Goal: Task Accomplishment & Management: Manage account settings

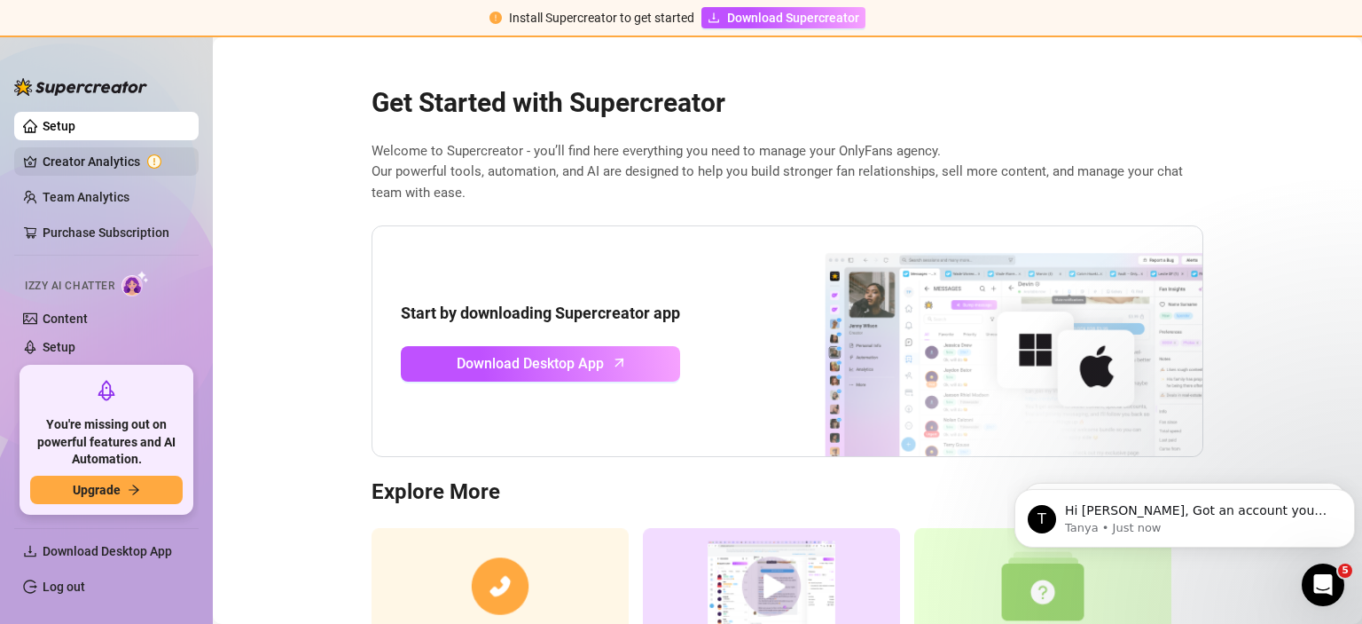
click at [110, 153] on link "Creator Analytics" at bounding box center [114, 161] width 142 height 28
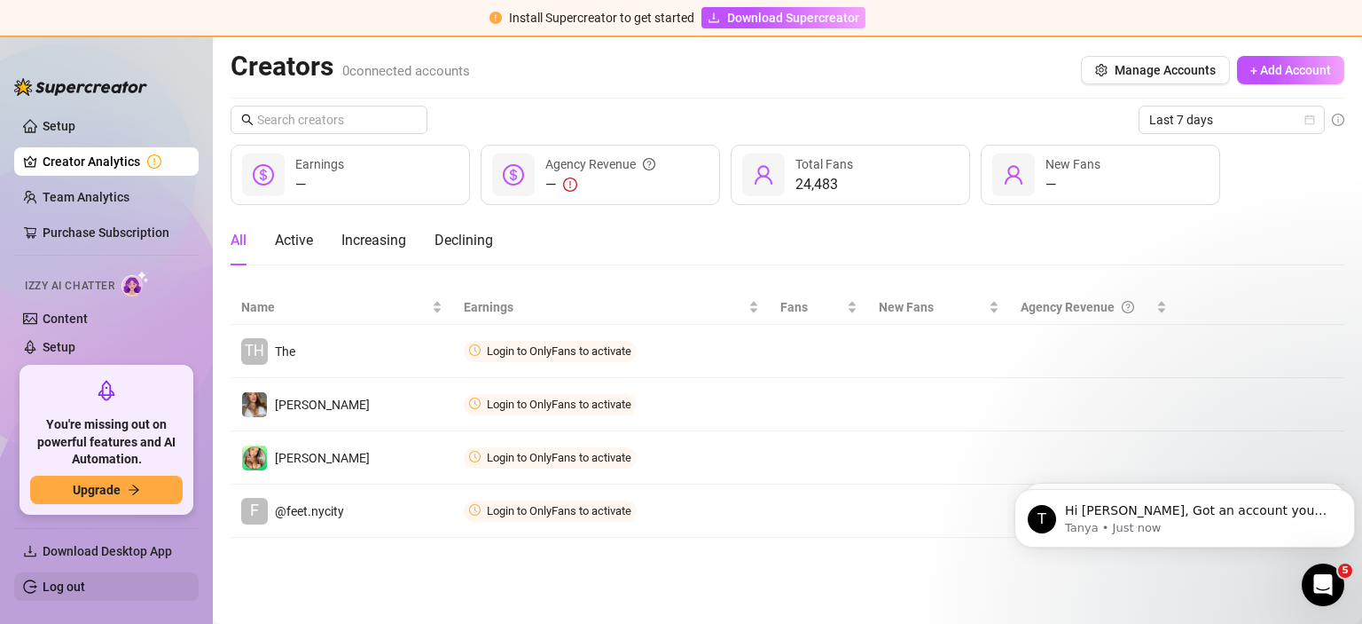
click at [85, 586] on link "Log out" at bounding box center [64, 586] width 43 height 14
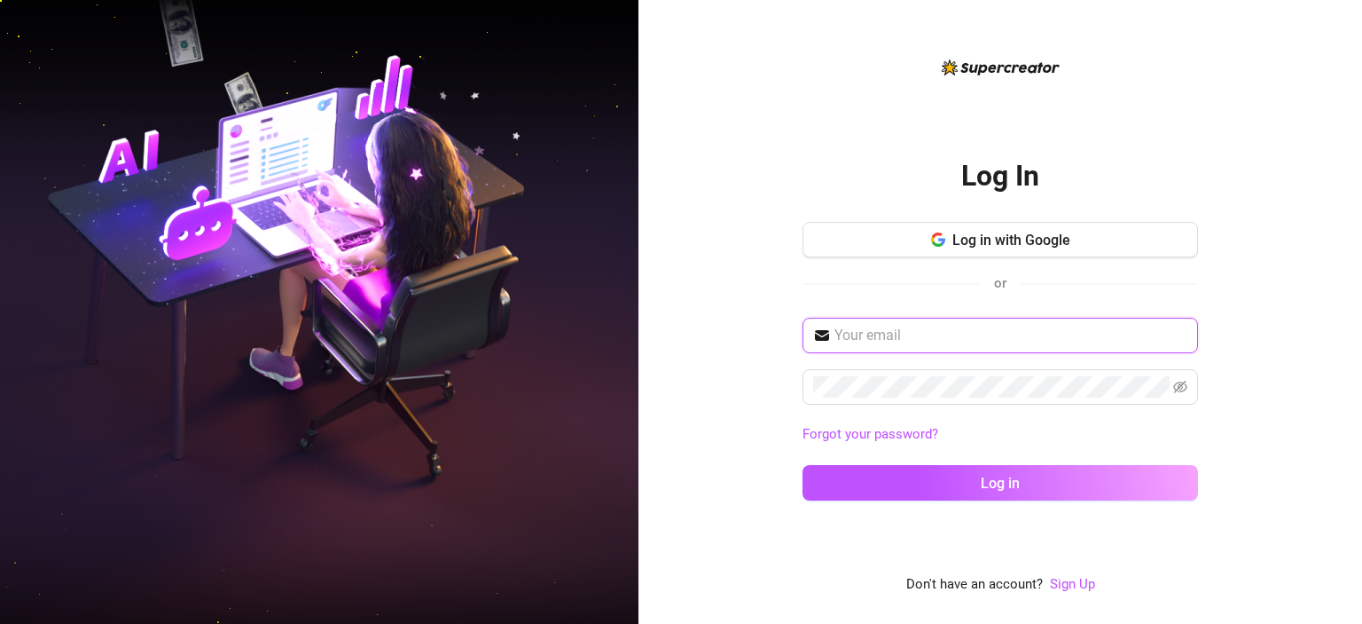
click at [921, 327] on input "text" at bounding box center [1011, 335] width 353 height 21
paste input "[EMAIL_ADDRESS][DOMAIN_NAME]"
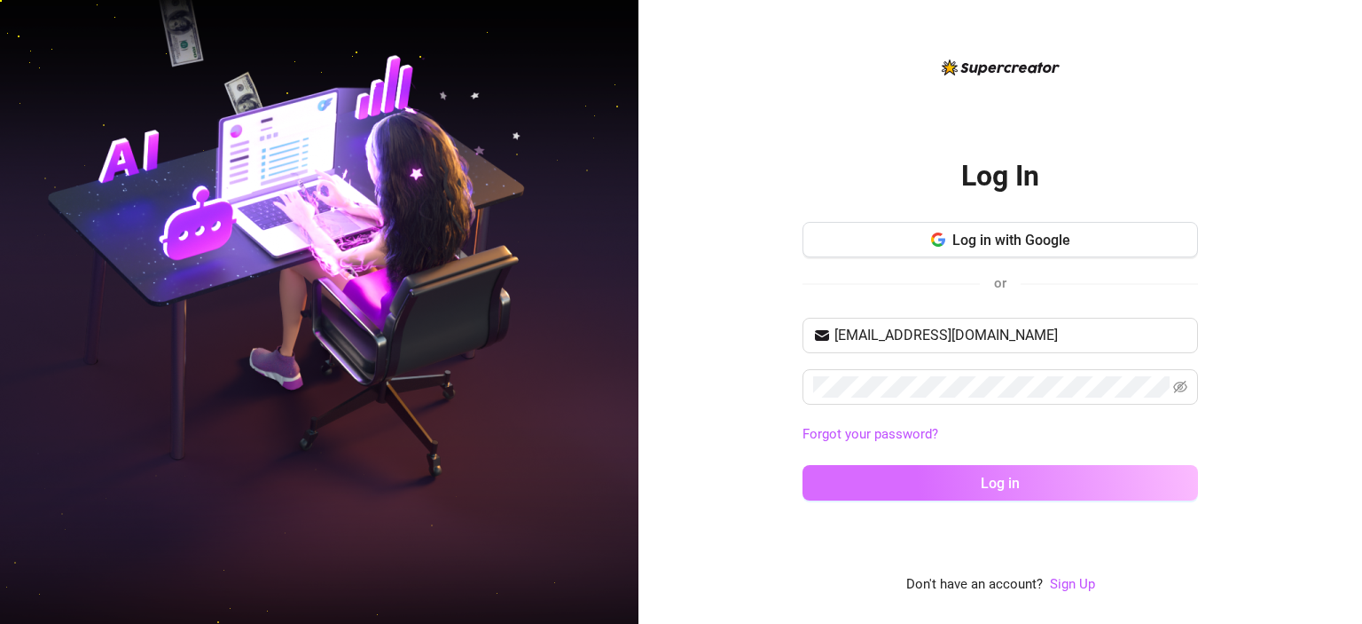
click at [998, 476] on span "Log in" at bounding box center [1000, 483] width 39 height 17
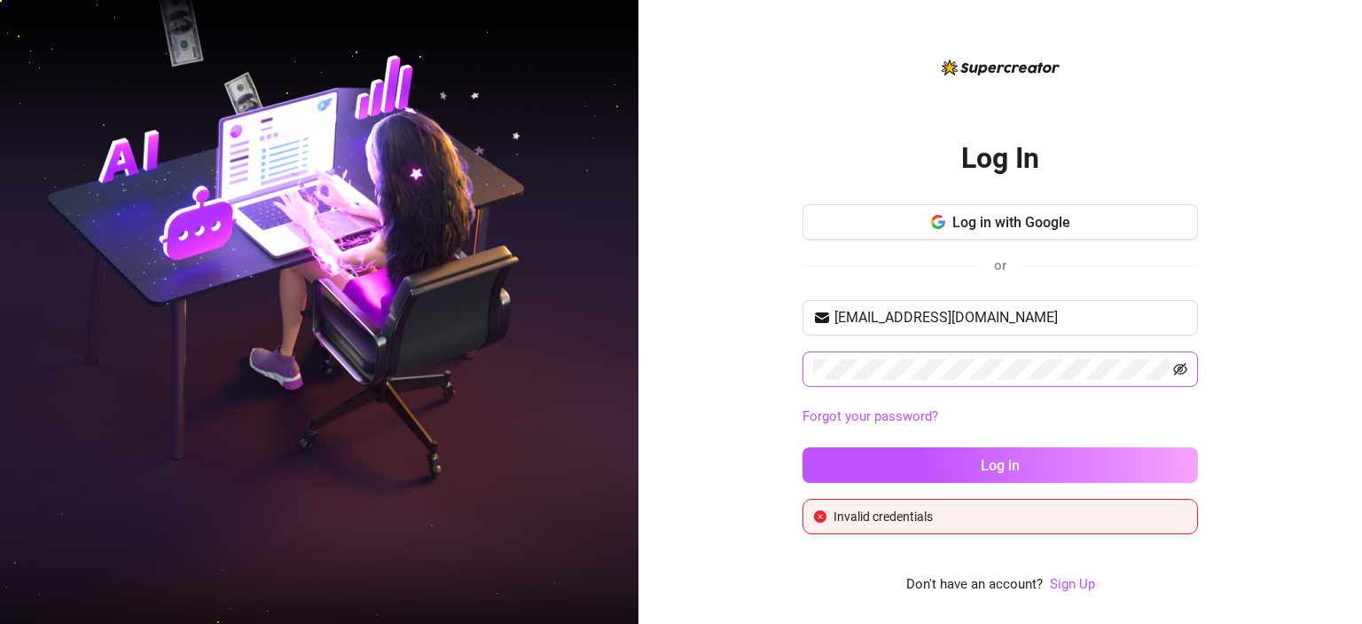
click at [1181, 367] on icon "eye-invisible" at bounding box center [1181, 369] width 14 height 12
drag, startPoint x: 1004, startPoint y: 323, endPoint x: 787, endPoint y: 329, distance: 217.4
click at [835, 328] on input "[EMAIL_ADDRESS][DOMAIN_NAME]" at bounding box center [1011, 317] width 353 height 21
paste input "[PERSON_NAME]"
type input "[PERSON_NAME][EMAIL_ADDRESS][DOMAIN_NAME]"
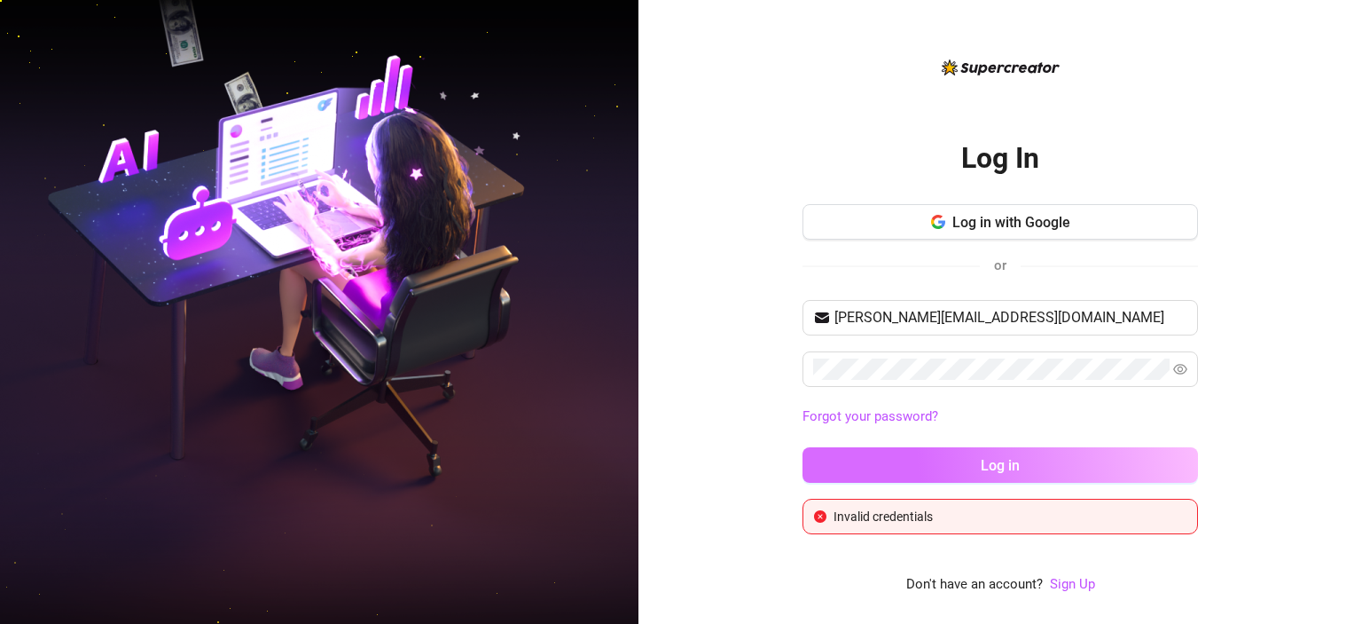
click at [984, 472] on span "Log in" at bounding box center [1000, 465] width 39 height 17
